Goal: Navigation & Orientation: Find specific page/section

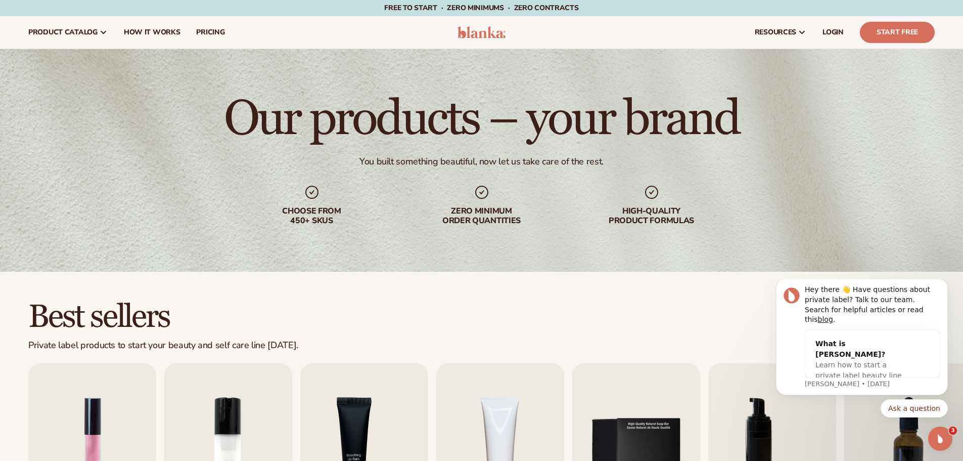
click at [483, 40] on header "Cart product catalog The Lab by [PERSON_NAME]" at bounding box center [481, 32] width 963 height 32
click at [481, 37] on img at bounding box center [481, 32] width 48 height 12
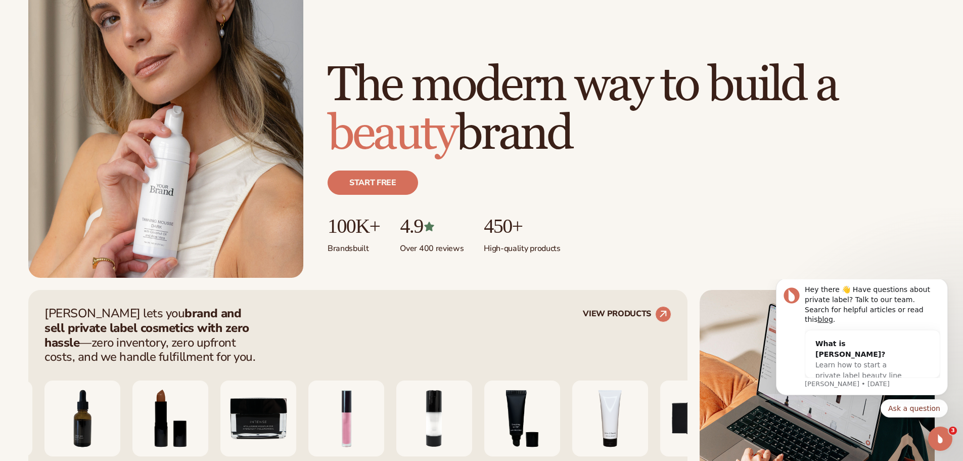
scroll to position [51, 0]
